Goal: Navigation & Orientation: Understand site structure

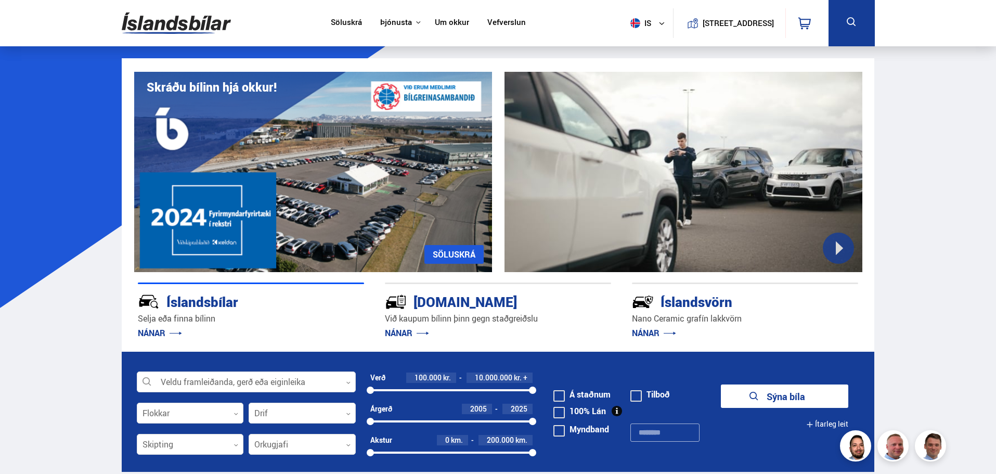
click at [442, 21] on link "Um okkur" at bounding box center [452, 23] width 34 height 11
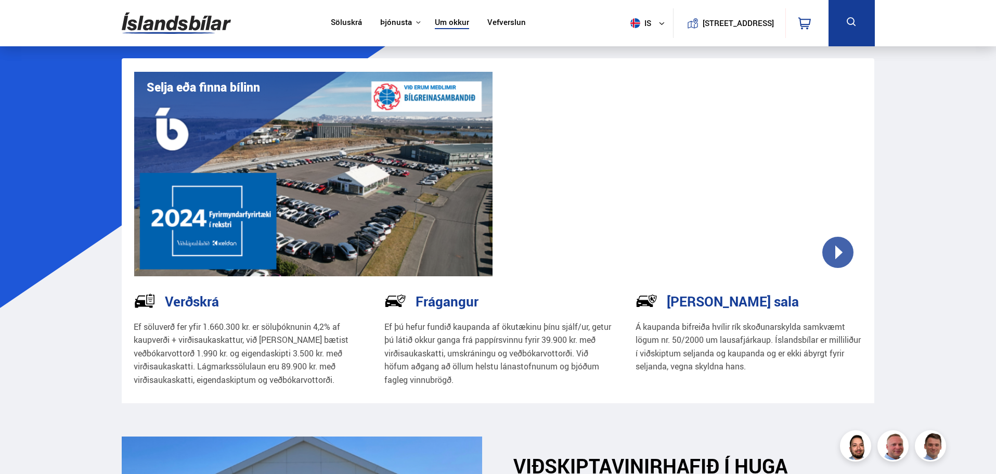
click at [189, 304] on h3 "Verðskrá" at bounding box center [192, 301] width 54 height 16
click at [153, 298] on img at bounding box center [145, 301] width 22 height 22
click at [382, 18] on button "Þjónusta" at bounding box center [396, 23] width 32 height 10
click at [492, 23] on link "Vefverslun" at bounding box center [506, 23] width 38 height 11
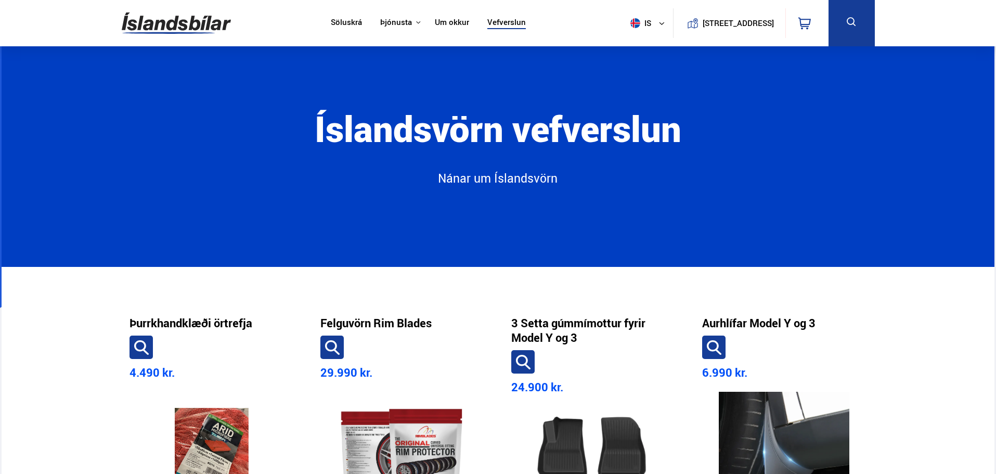
click at [453, 21] on link "Um okkur" at bounding box center [452, 23] width 34 height 11
